Goal: Find contact information: Find contact information

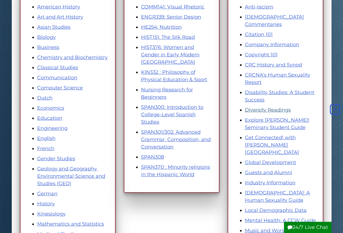
scroll to position [308, 0]
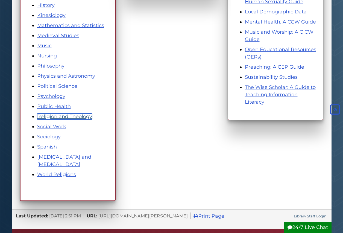
click at [59, 115] on link "Religion and Theology" at bounding box center [64, 116] width 55 height 6
click at [62, 175] on link "World Religions" at bounding box center [56, 174] width 39 height 6
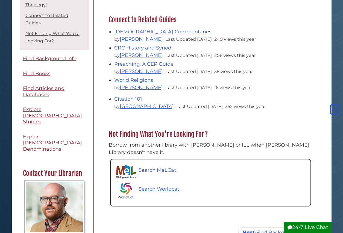
scroll to position [109, 0]
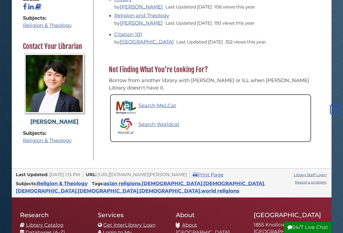
scroll to position [246, 0]
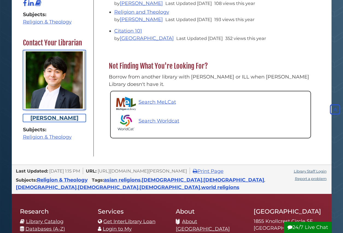
click at [54, 114] on div "[PERSON_NAME]" at bounding box center [54, 118] width 63 height 8
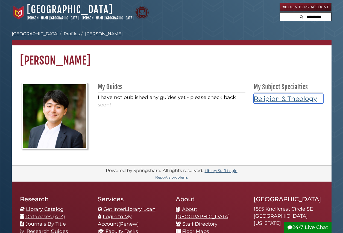
click at [283, 98] on link "Religion & Theology" at bounding box center [289, 99] width 70 height 10
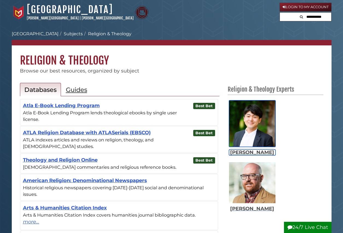
click at [257, 153] on div "[PERSON_NAME]" at bounding box center [252, 152] width 46 height 6
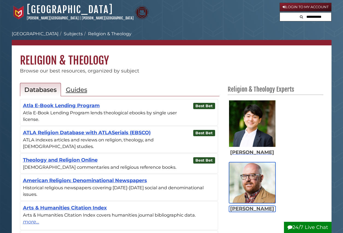
click at [244, 210] on div "[PERSON_NAME]" at bounding box center [252, 209] width 46 height 6
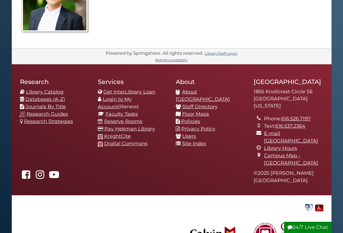
scroll to position [132, 0]
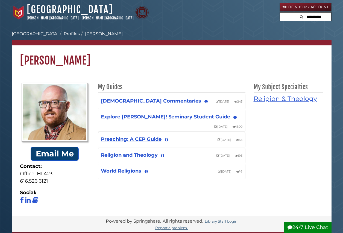
click at [62, 153] on link "Email Me" at bounding box center [55, 154] width 48 height 14
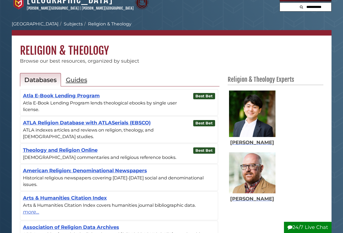
scroll to position [27, 0]
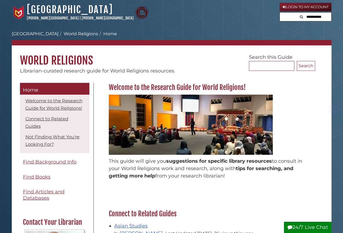
scroll to position [246, 0]
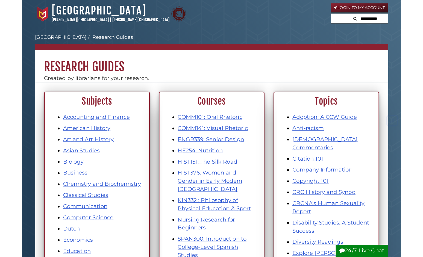
scroll to position [308, 0]
